Goal: Information Seeking & Learning: Learn about a topic

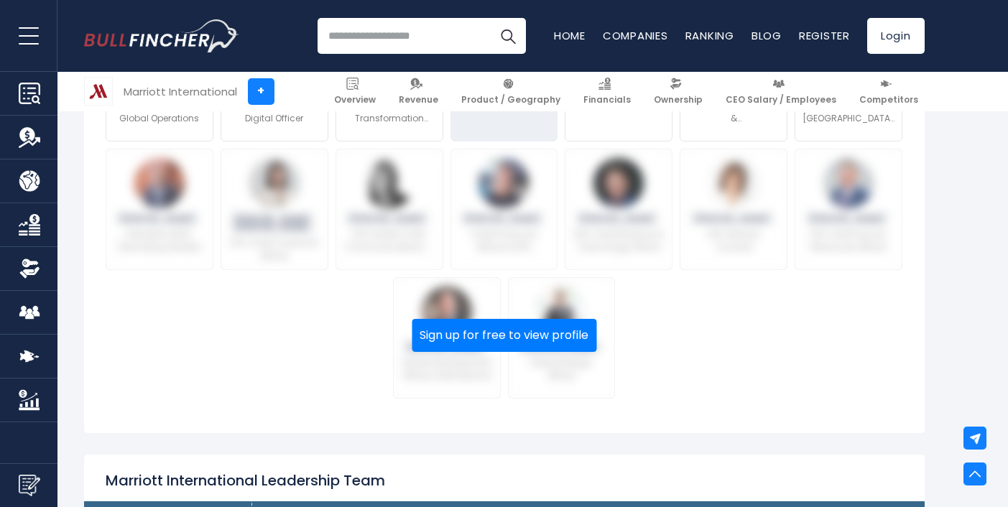
scroll to position [638, 0]
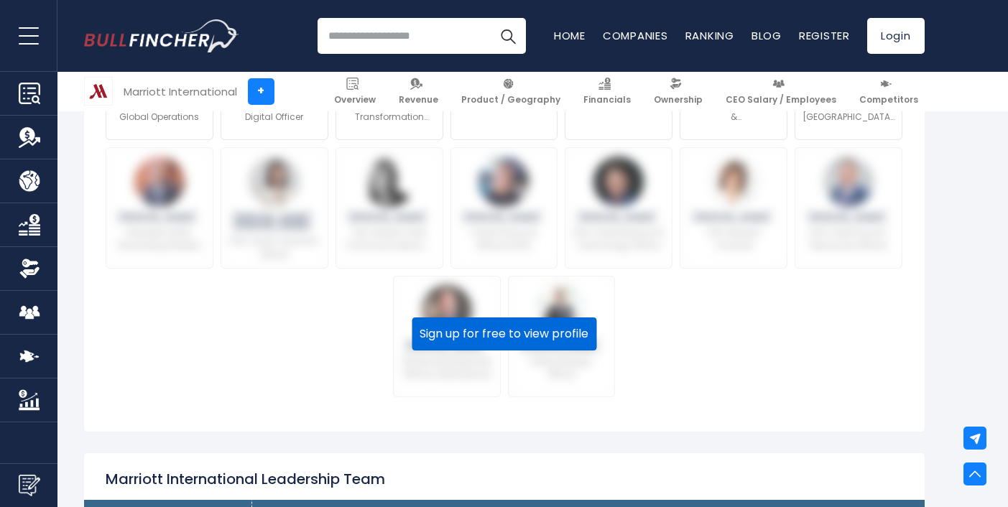
click at [520, 333] on button "Sign up for free to view profile" at bounding box center [504, 334] width 185 height 33
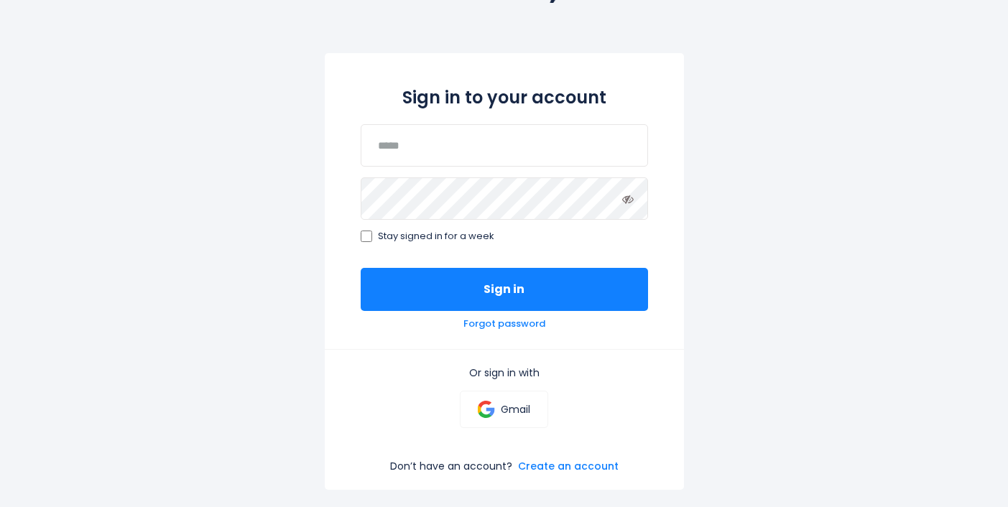
scroll to position [103, 0]
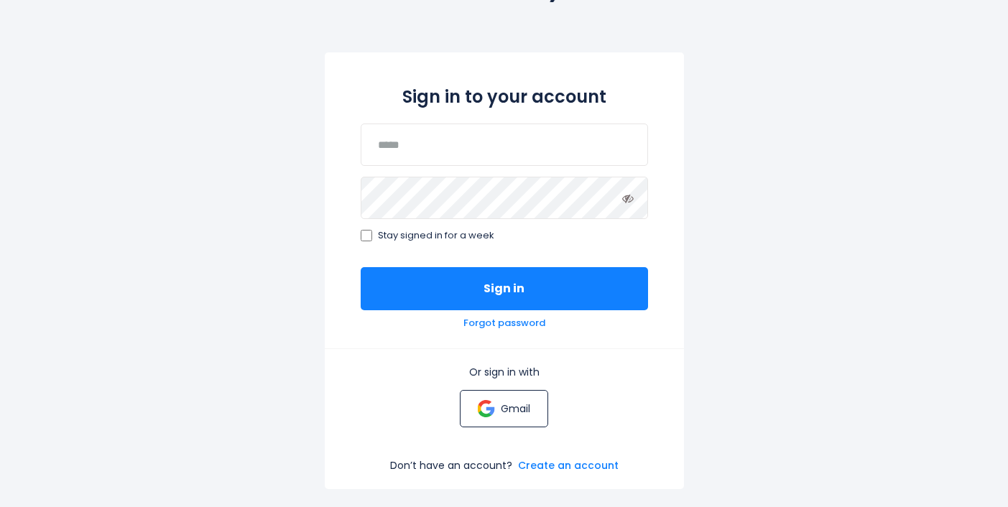
click at [502, 414] on p "Gmail" at bounding box center [515, 408] width 29 height 13
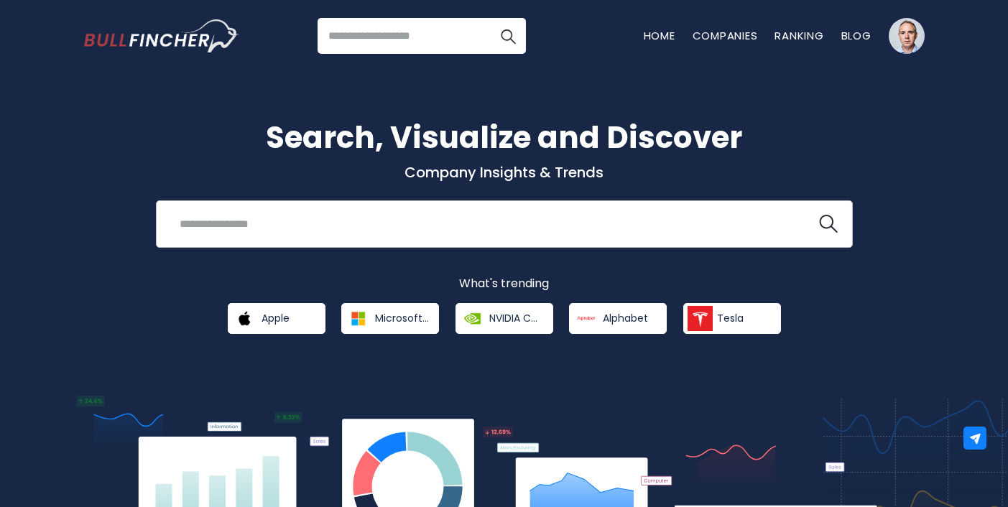
click at [329, 212] on input "search" at bounding box center [486, 224] width 631 height 27
type input "********"
click at [819, 215] on button at bounding box center [828, 224] width 19 height 19
click at [827, 221] on img "search icon" at bounding box center [828, 224] width 19 height 19
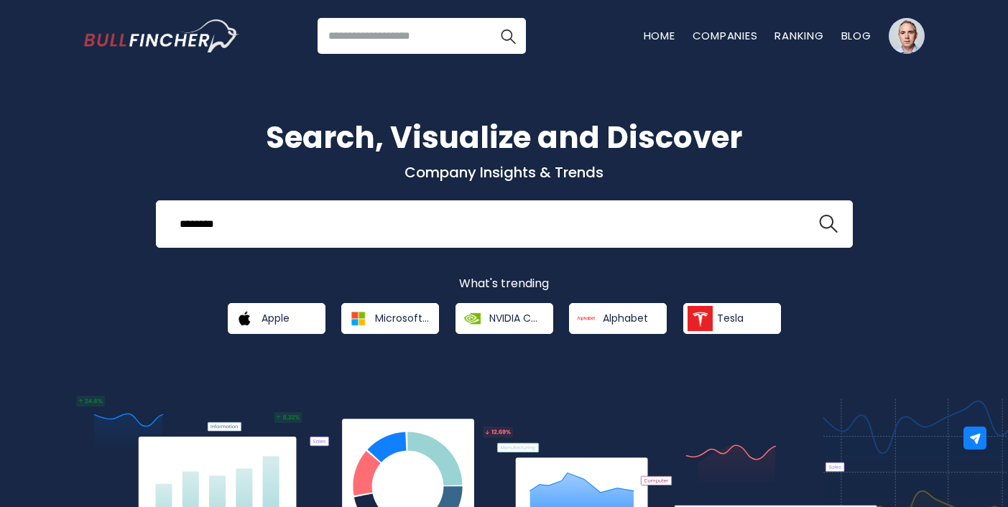
click at [400, 35] on input "search" at bounding box center [422, 36] width 208 height 36
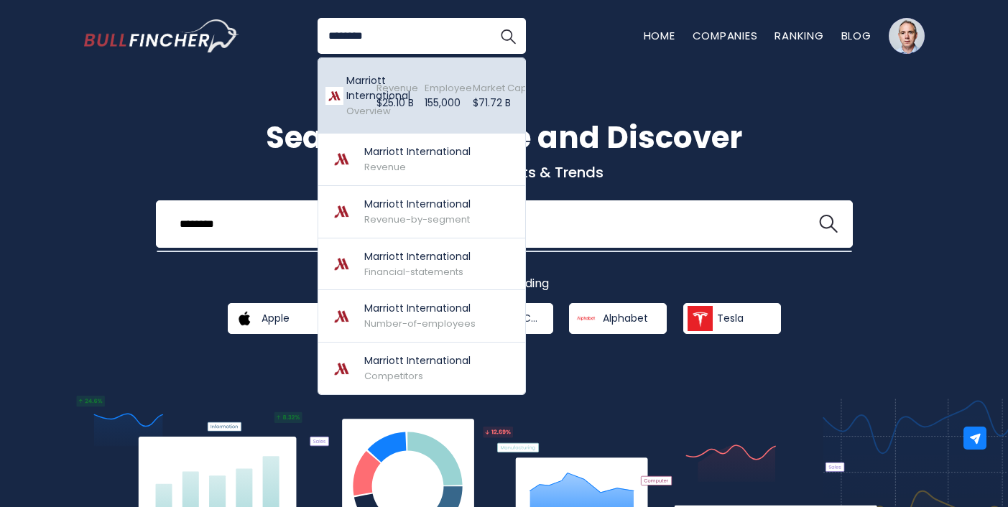
type input "********"
click at [354, 92] on p "Marriott International" at bounding box center [365, 88] width 39 height 30
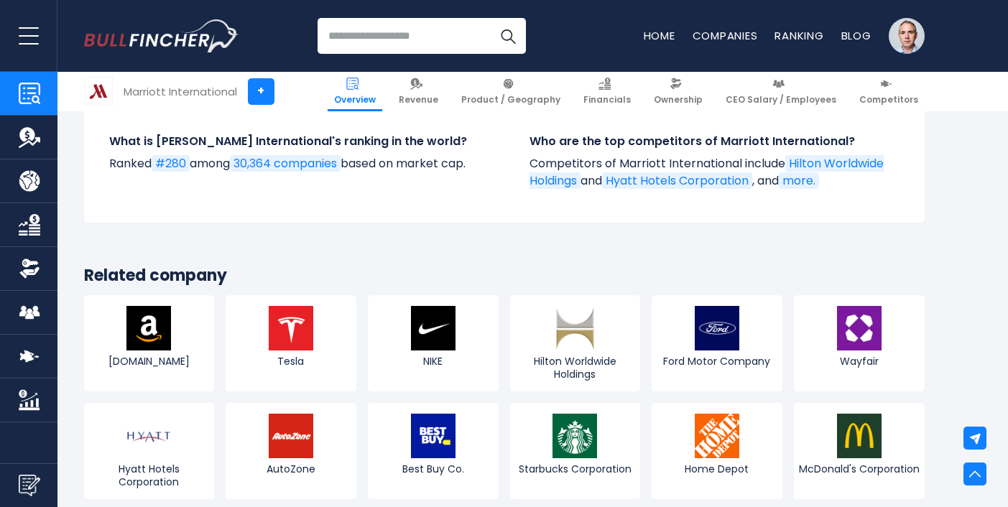
scroll to position [5361, 0]
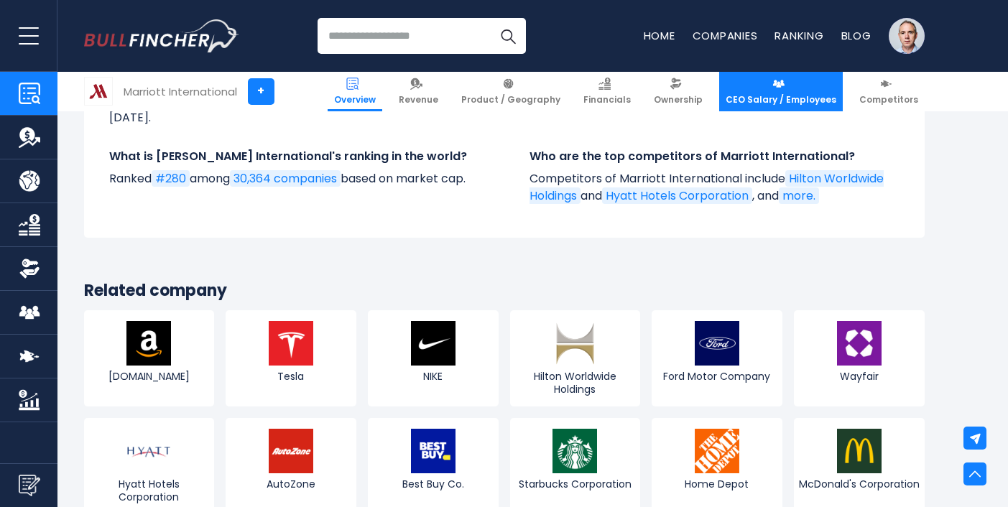
click at [806, 91] on link "CEO Salary / Employees" at bounding box center [781, 92] width 124 height 40
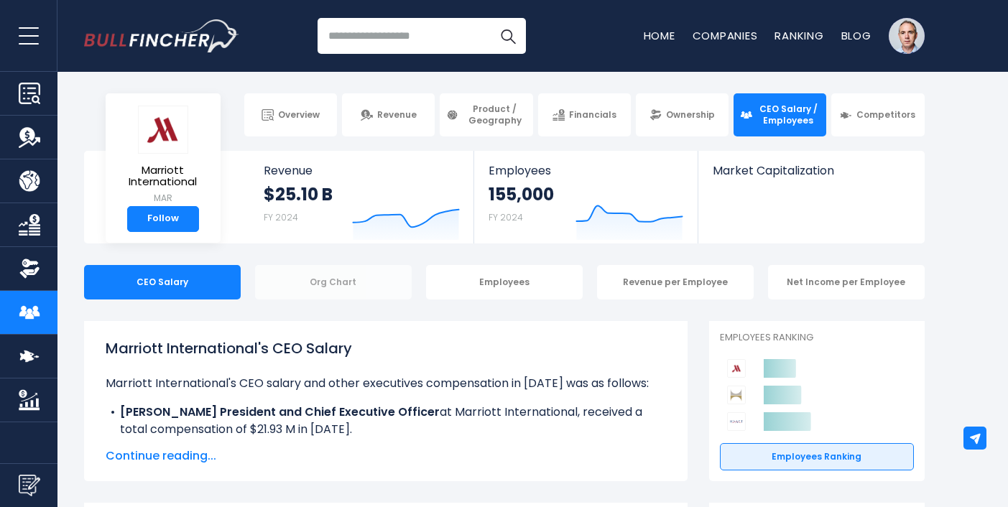
click at [372, 281] on div "Org Chart" at bounding box center [333, 282] width 157 height 34
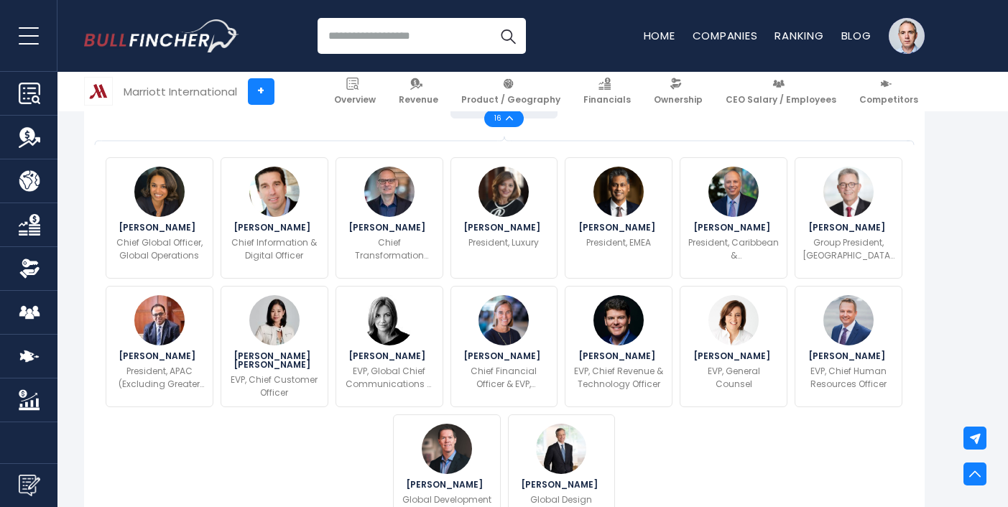
scroll to position [501, 0]
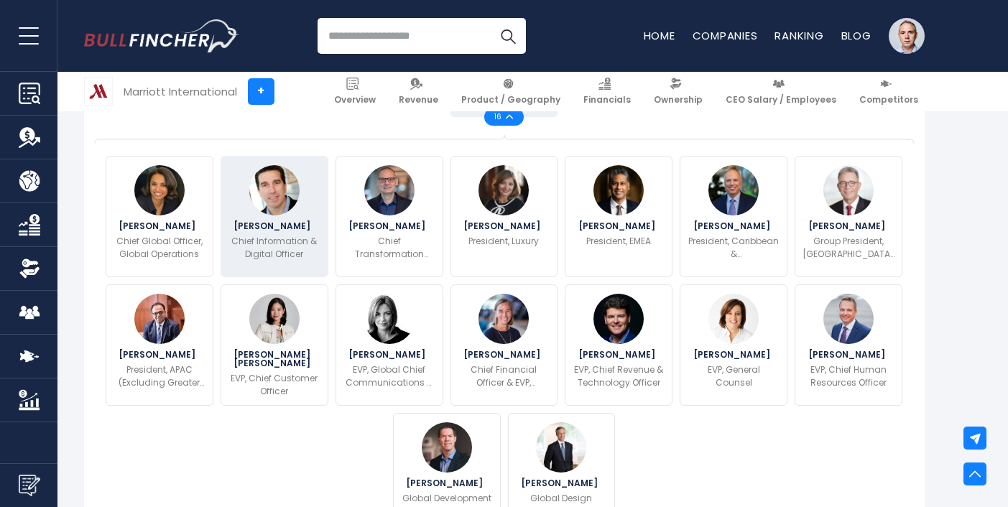
click at [267, 229] on span "[PERSON_NAME]" at bounding box center [274, 226] width 81 height 9
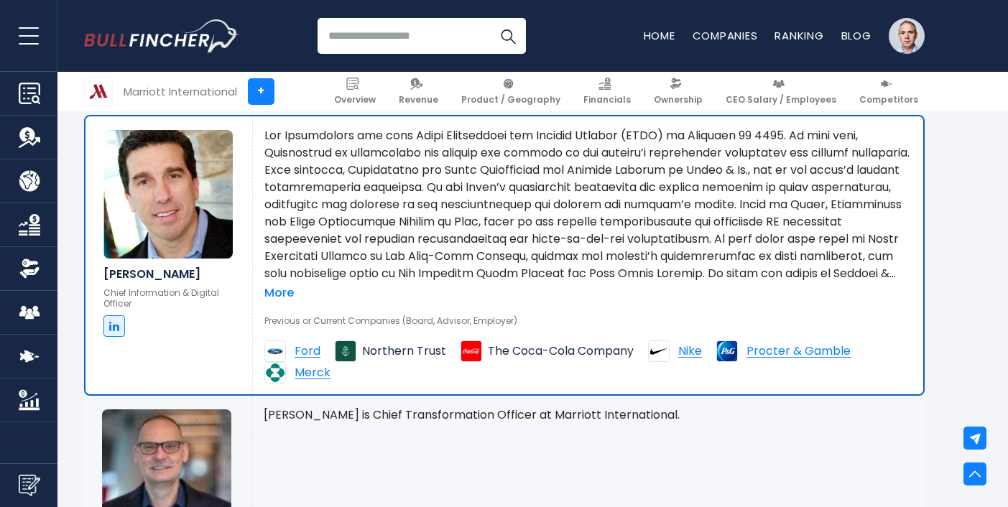
scroll to position [1514, 0]
click at [111, 332] on link at bounding box center [114, 327] width 22 height 22
